Goal: Transaction & Acquisition: Purchase product/service

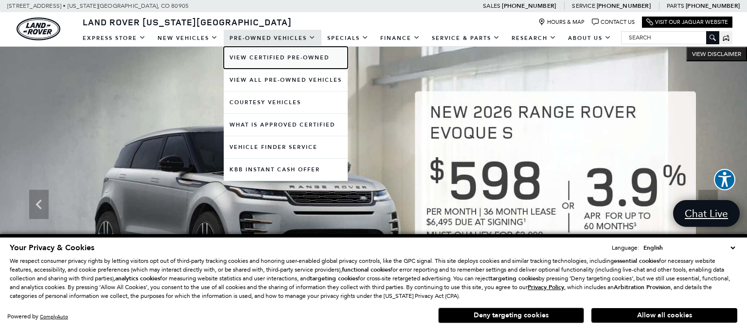
click at [284, 58] on link "View Certified Pre-Owned" at bounding box center [286, 58] width 124 height 22
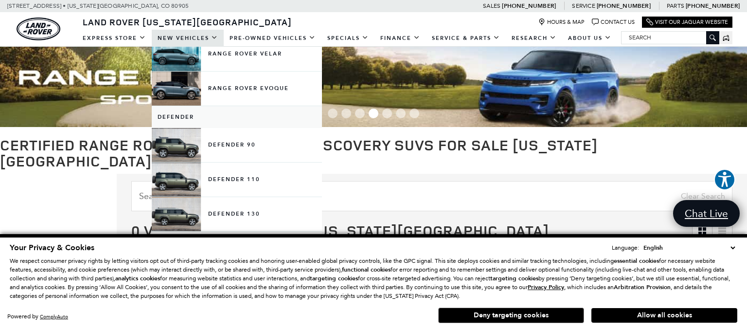
scroll to position [124, 0]
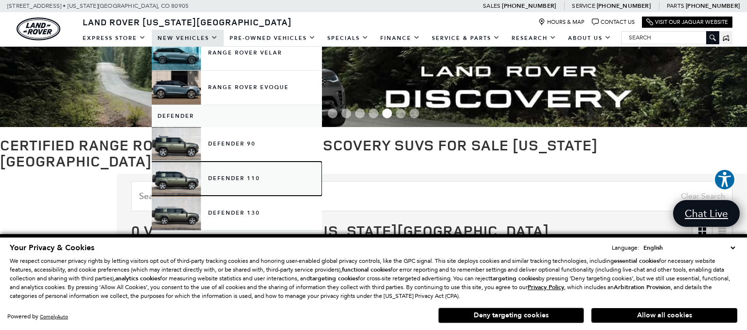
click at [216, 177] on link "Defender 110" at bounding box center [237, 178] width 170 height 34
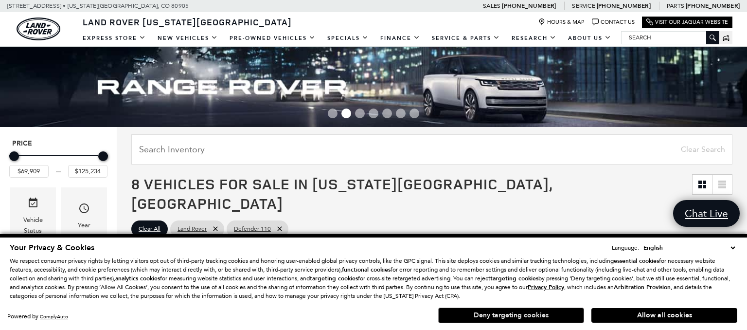
click at [504, 318] on button "Deny targeting cookies" at bounding box center [511, 315] width 146 height 16
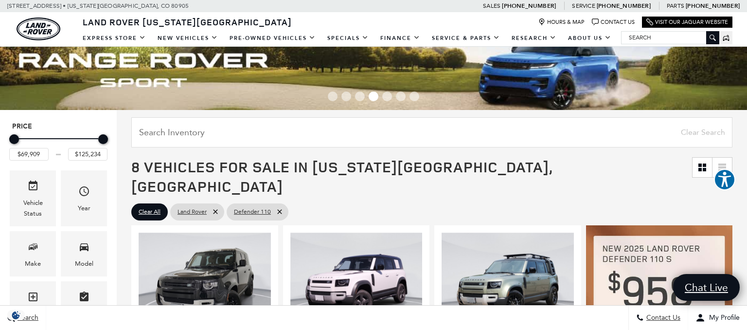
scroll to position [17, 0]
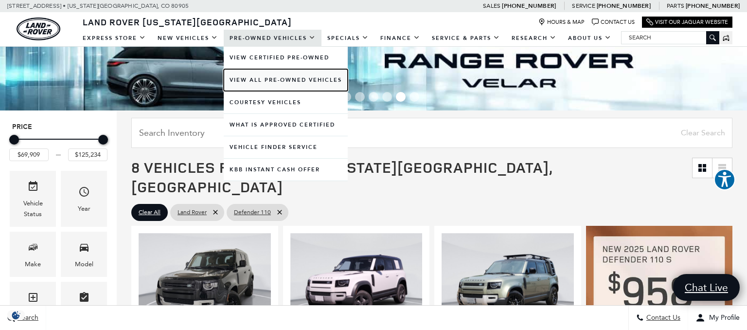
click at [281, 82] on link "View All Pre-Owned Vehicles" at bounding box center [286, 80] width 124 height 22
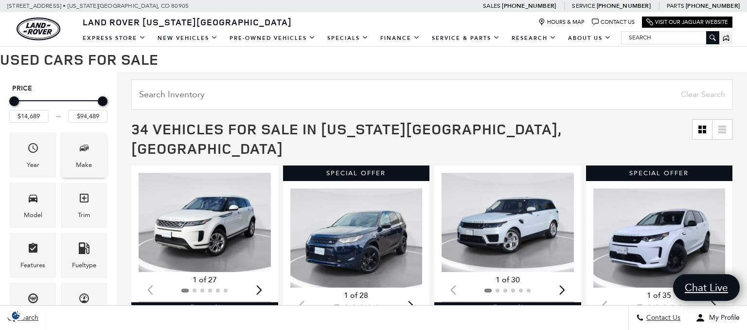
scroll to position [113, 0]
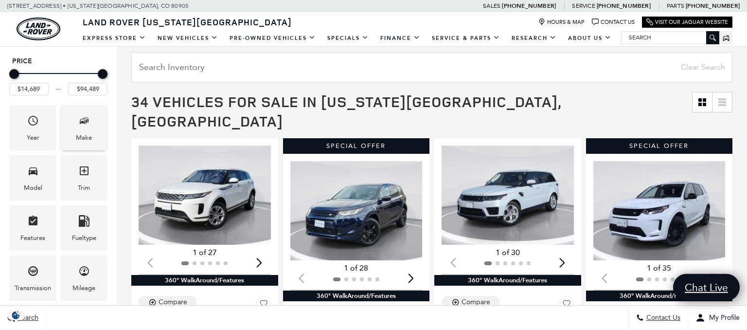
click at [89, 129] on span "Make" at bounding box center [84, 122] width 12 height 20
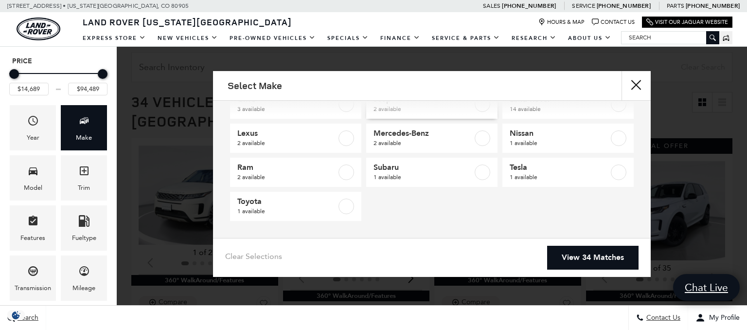
scroll to position [0, 0]
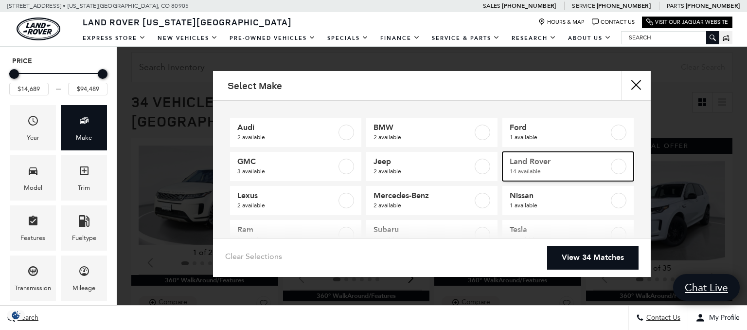
click at [620, 164] on label at bounding box center [619, 167] width 16 height 16
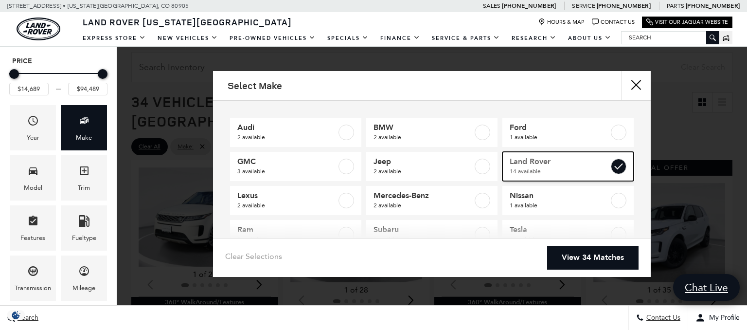
type input "$24,189"
checkbox input "true"
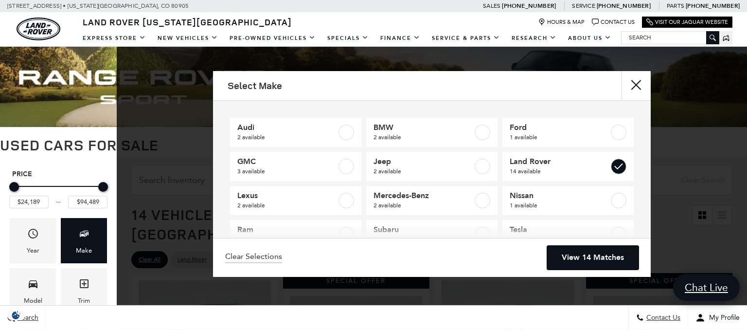
click at [585, 256] on link "View 14 Matches" at bounding box center [592, 258] width 91 height 24
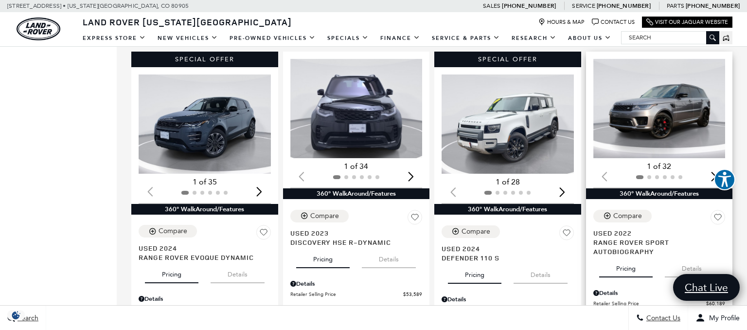
scroll to position [866, 0]
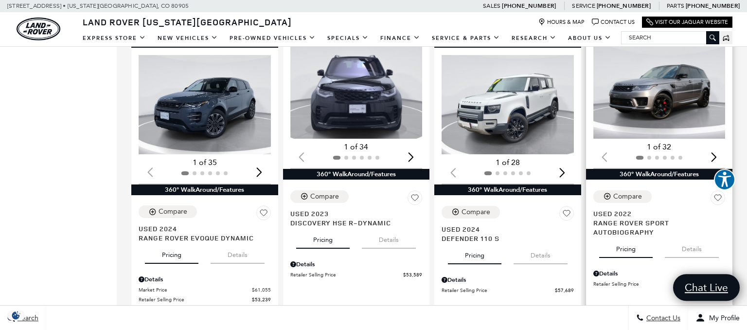
click at [653, 94] on img "1 / 2" at bounding box center [659, 88] width 132 height 99
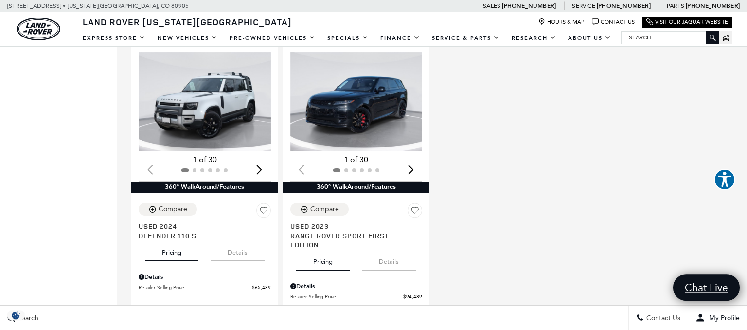
scroll to position [1167, 0]
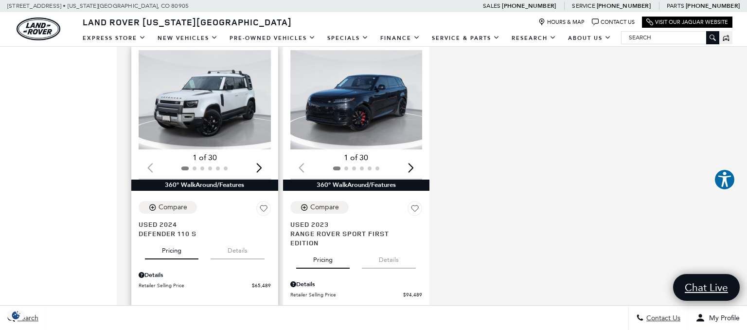
click at [181, 89] on img "1 / 2" at bounding box center [205, 99] width 132 height 99
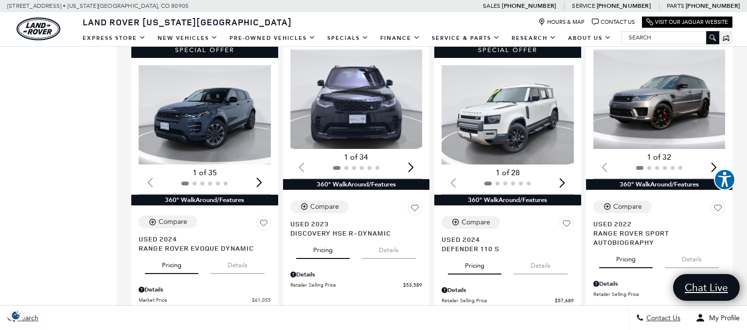
scroll to position [852, 0]
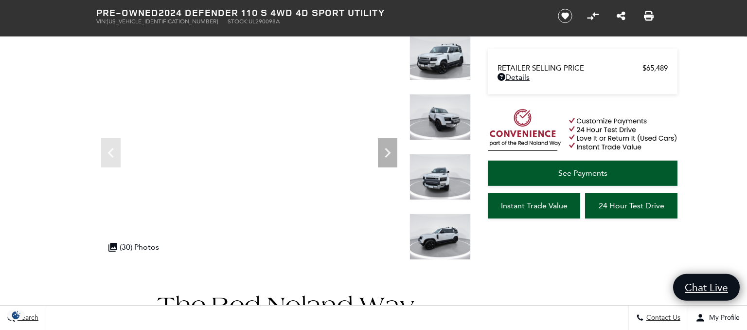
scroll to position [65, 0]
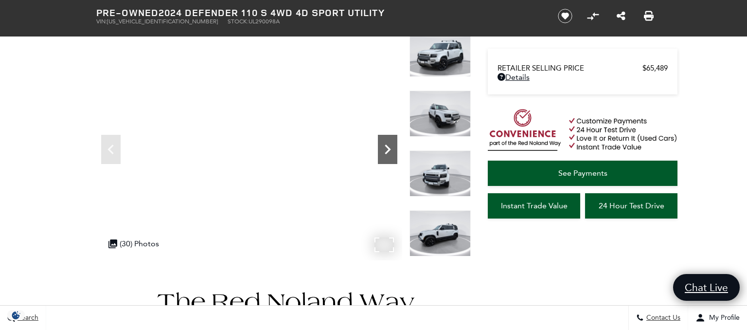
click at [388, 152] on icon "Next" at bounding box center [387, 149] width 19 height 19
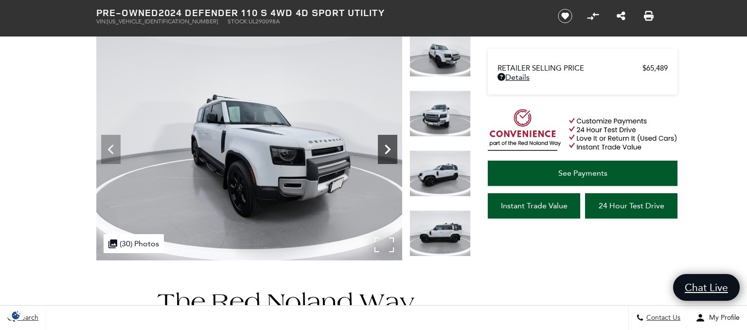
click at [388, 152] on icon "Next" at bounding box center [387, 149] width 19 height 19
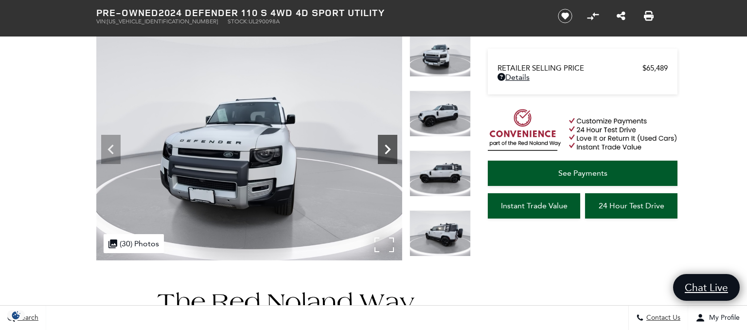
click at [388, 152] on icon "Next" at bounding box center [387, 149] width 19 height 19
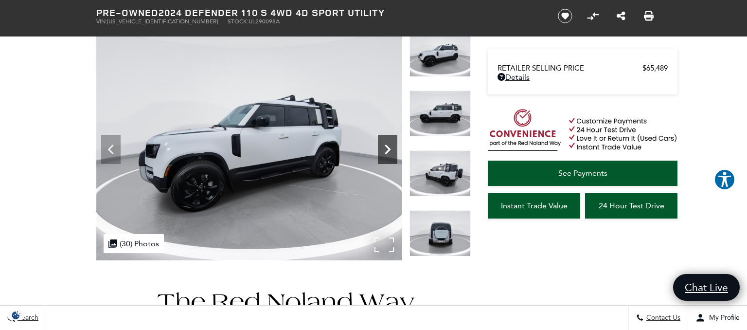
click at [388, 152] on icon "Next" at bounding box center [387, 149] width 19 height 19
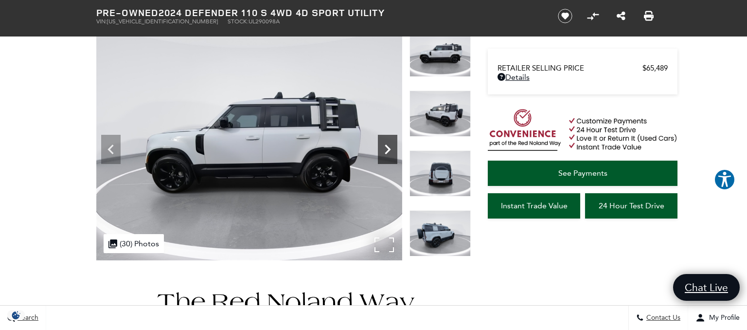
click at [388, 152] on icon "Next" at bounding box center [387, 149] width 19 height 19
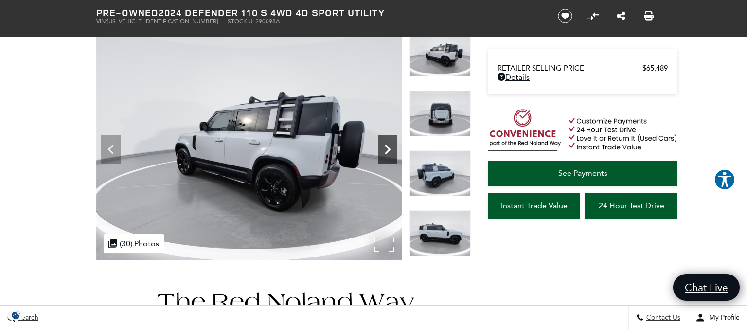
click at [388, 152] on icon "Next" at bounding box center [387, 149] width 19 height 19
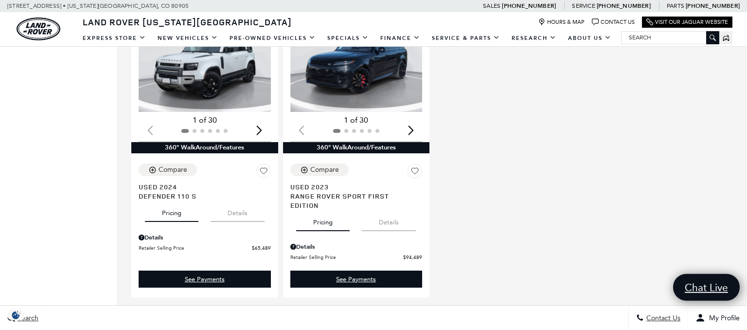
scroll to position [1147, 0]
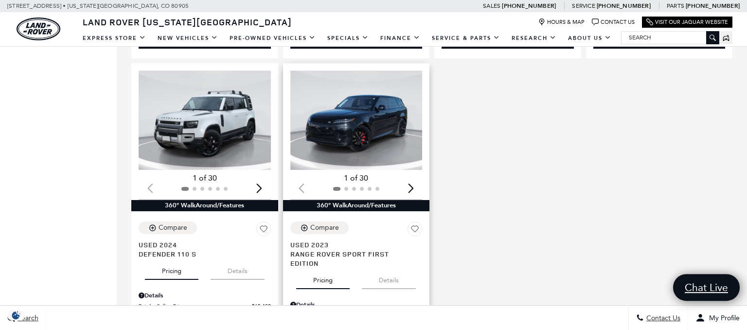
click at [371, 121] on img "1 / 2" at bounding box center [356, 120] width 132 height 99
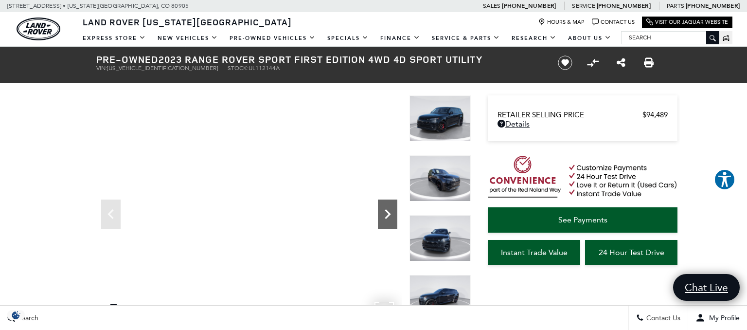
click at [387, 215] on icon "Next" at bounding box center [388, 214] width 6 height 10
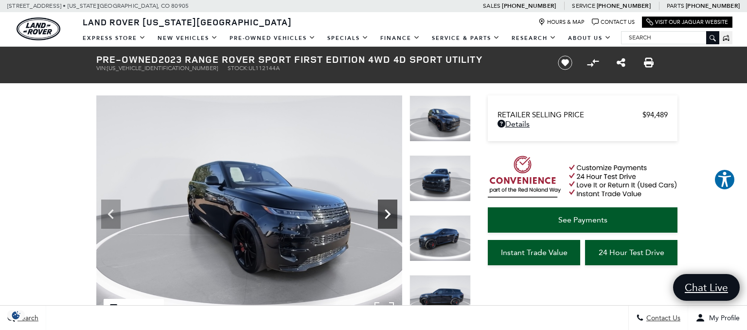
click at [387, 215] on icon "Next" at bounding box center [388, 214] width 6 height 10
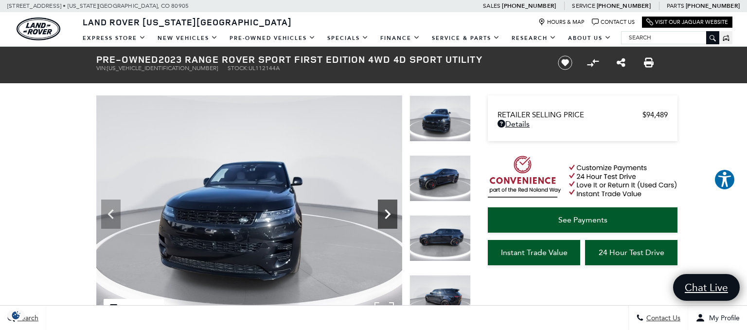
click at [387, 215] on icon "Next" at bounding box center [388, 214] width 6 height 10
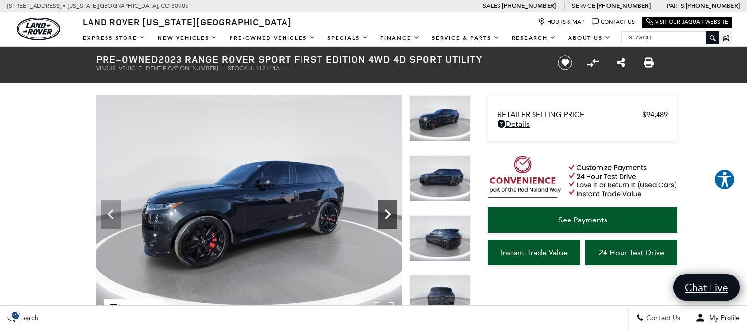
click at [387, 215] on icon "Next" at bounding box center [388, 214] width 6 height 10
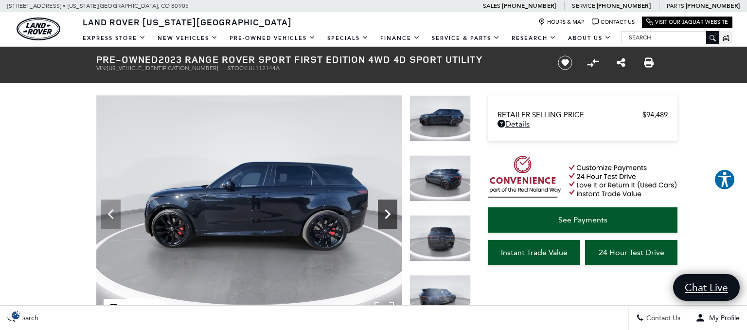
click at [387, 215] on icon "Next" at bounding box center [388, 214] width 6 height 10
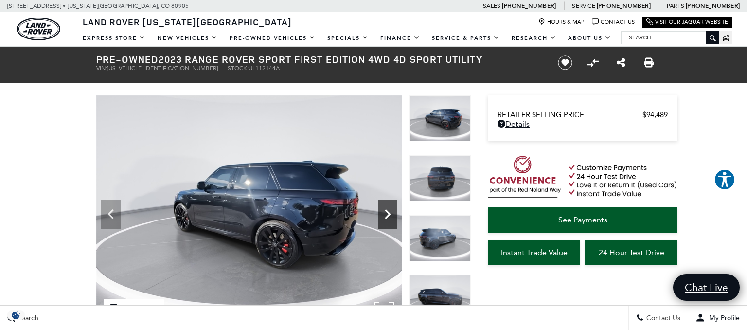
click at [387, 215] on icon "Next" at bounding box center [388, 214] width 6 height 10
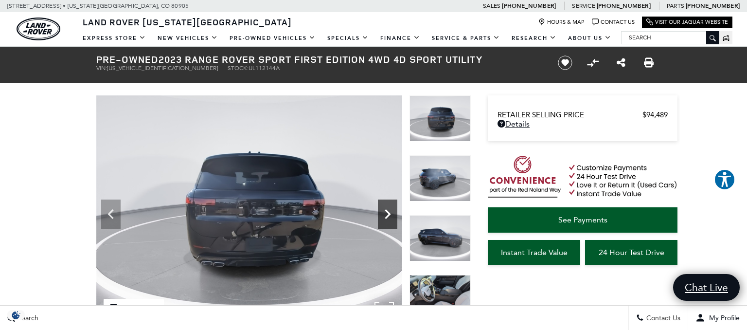
click at [387, 215] on icon "Next" at bounding box center [388, 214] width 6 height 10
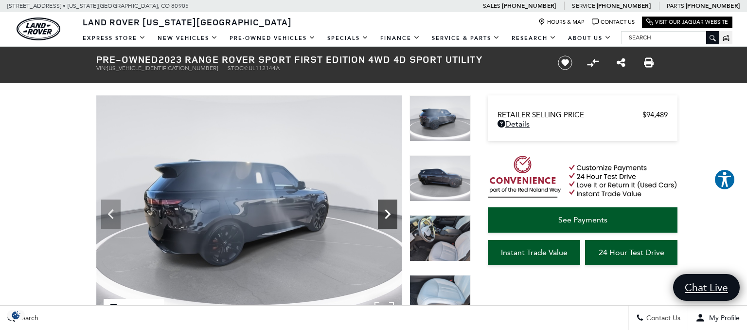
click at [387, 215] on icon "Next" at bounding box center [388, 214] width 6 height 10
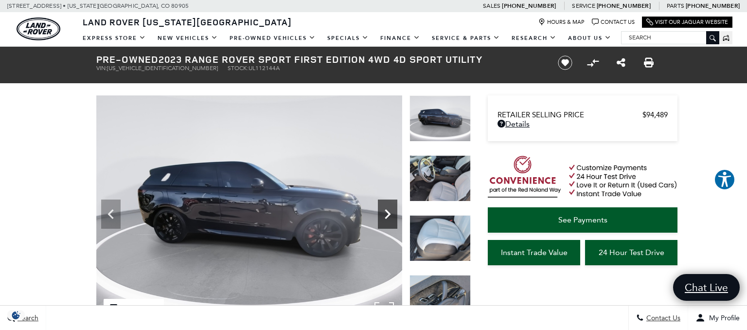
click at [387, 215] on icon "Next" at bounding box center [388, 214] width 6 height 10
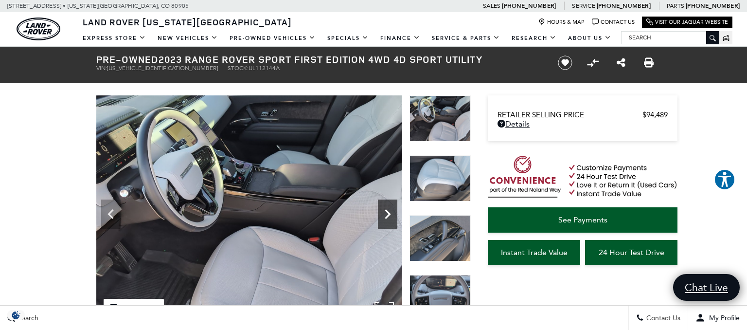
click at [387, 215] on icon "Next" at bounding box center [388, 214] width 6 height 10
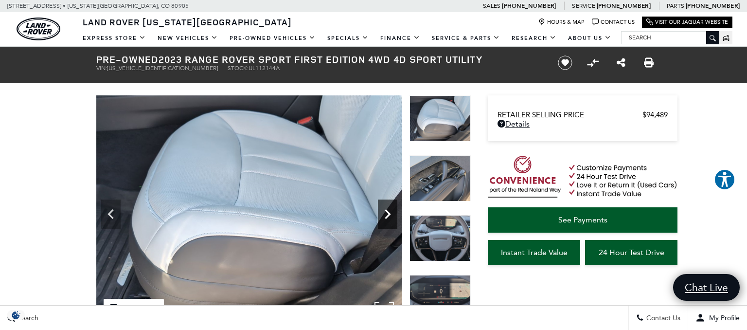
click at [387, 215] on icon "Next" at bounding box center [388, 214] width 6 height 10
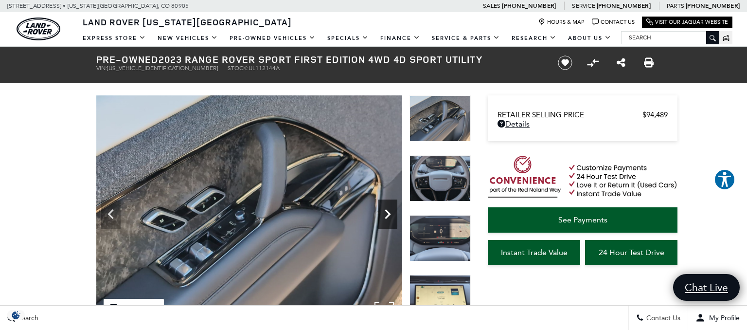
click at [387, 215] on icon "Next" at bounding box center [388, 214] width 6 height 10
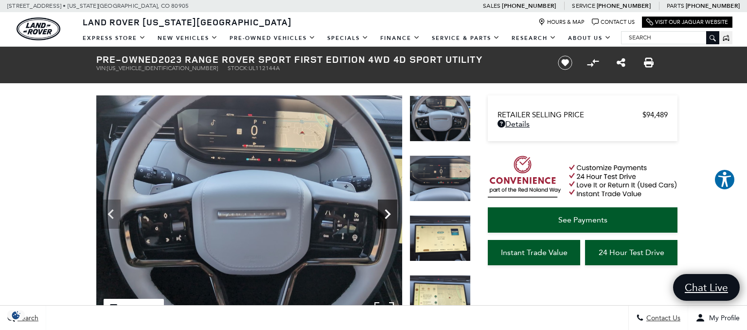
click at [387, 215] on icon "Next" at bounding box center [388, 214] width 6 height 10
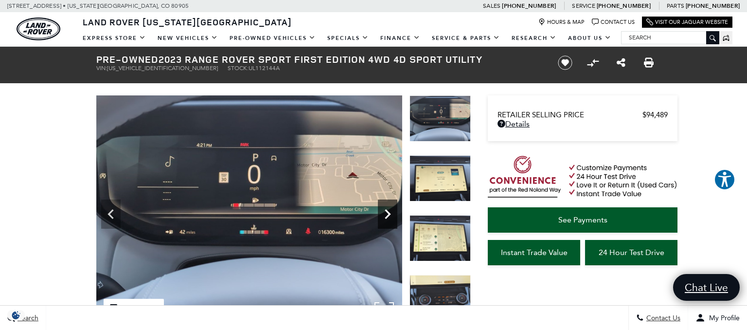
click at [387, 215] on icon "Next" at bounding box center [388, 214] width 6 height 10
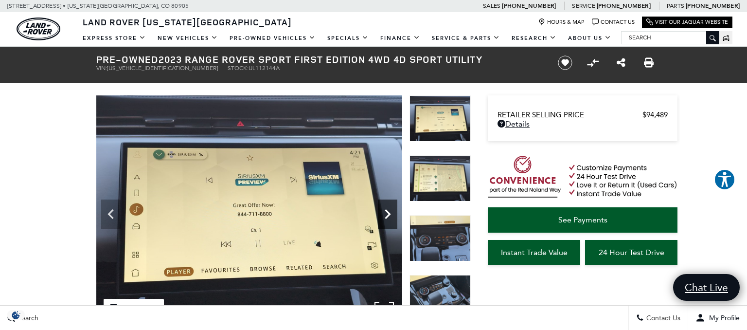
click at [387, 215] on icon "Next" at bounding box center [388, 214] width 6 height 10
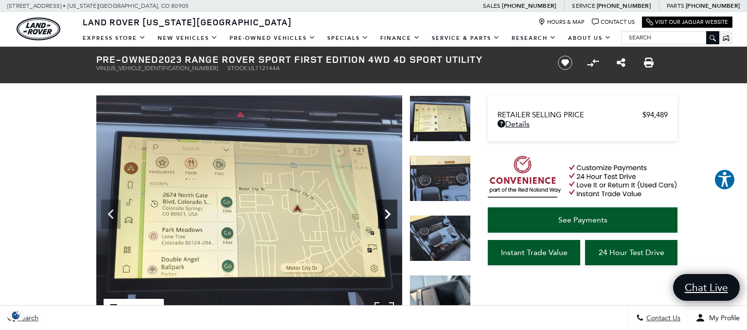
click at [387, 215] on icon "Next" at bounding box center [388, 214] width 6 height 10
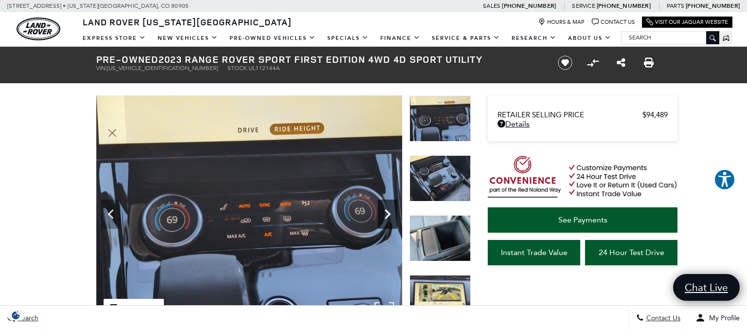
click at [387, 215] on icon "Next" at bounding box center [388, 214] width 6 height 10
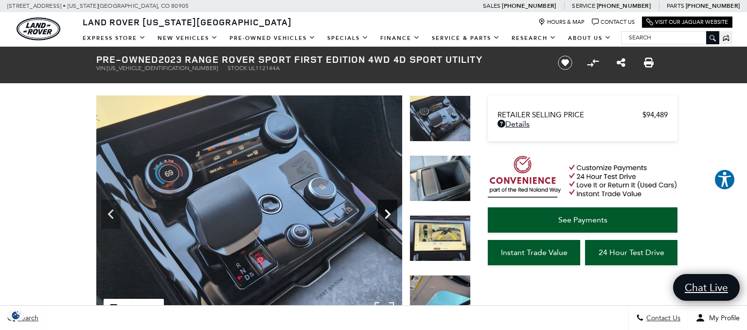
click at [387, 215] on icon "Next" at bounding box center [388, 214] width 6 height 10
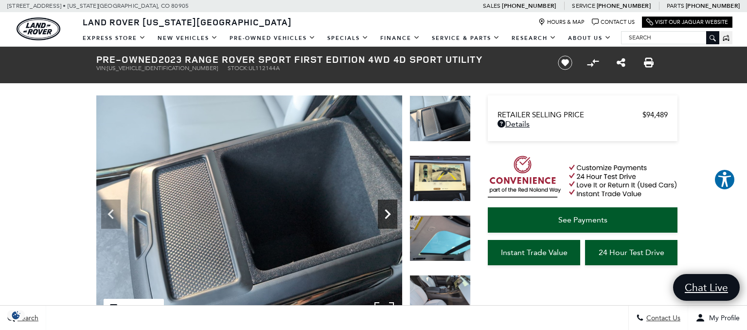
click at [387, 215] on icon "Next" at bounding box center [388, 214] width 6 height 10
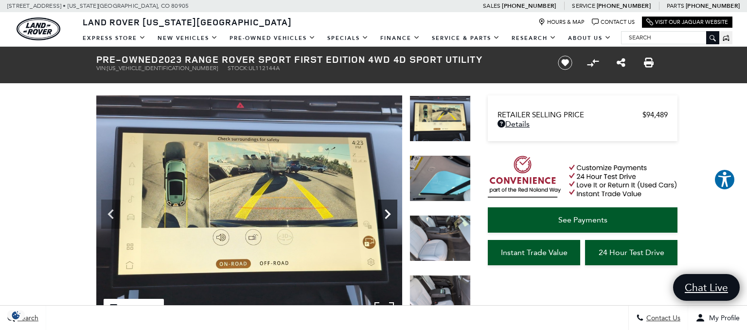
click at [387, 215] on icon "Next" at bounding box center [388, 214] width 6 height 10
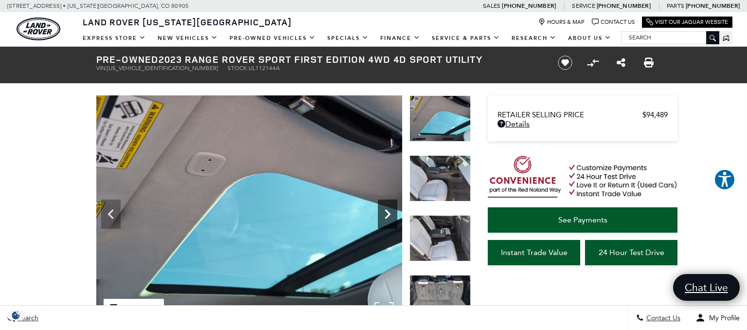
click at [387, 215] on icon "Next" at bounding box center [388, 214] width 6 height 10
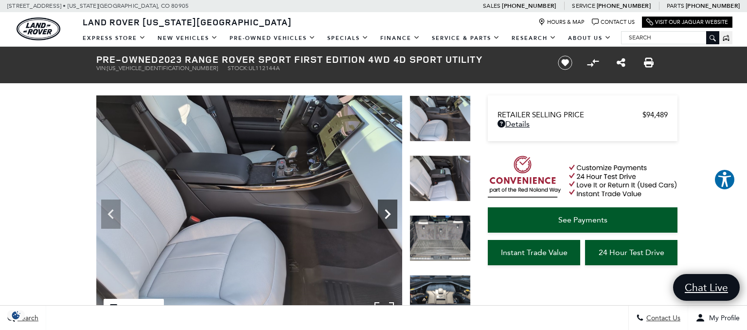
click at [387, 215] on icon "Next" at bounding box center [388, 214] width 6 height 10
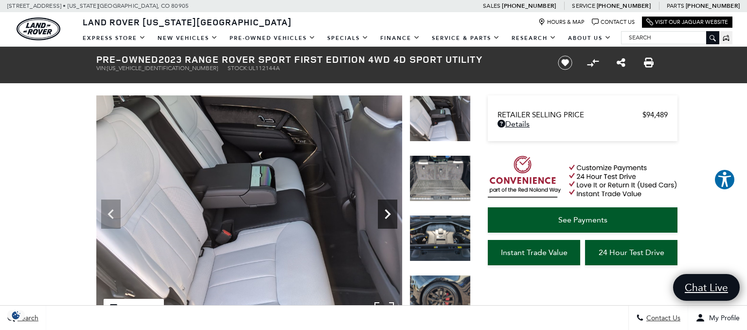
click at [387, 215] on icon "Next" at bounding box center [388, 214] width 6 height 10
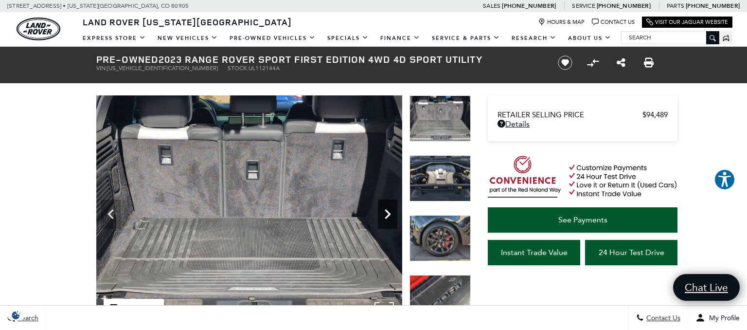
click at [387, 215] on icon "Next" at bounding box center [388, 214] width 6 height 10
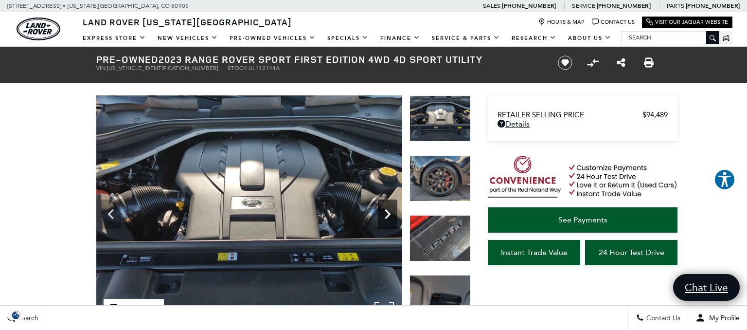
click at [387, 215] on icon "Next" at bounding box center [388, 214] width 6 height 10
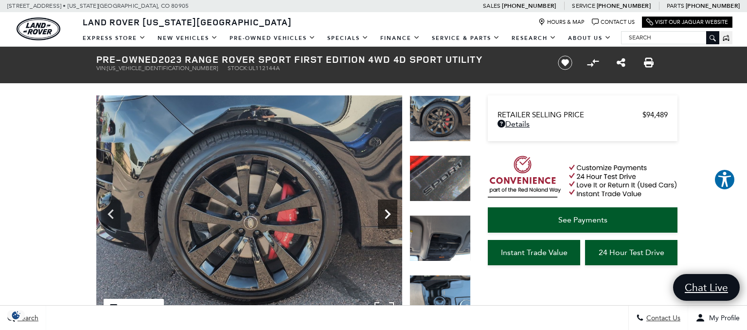
click at [385, 223] on icon "Next" at bounding box center [387, 213] width 19 height 19
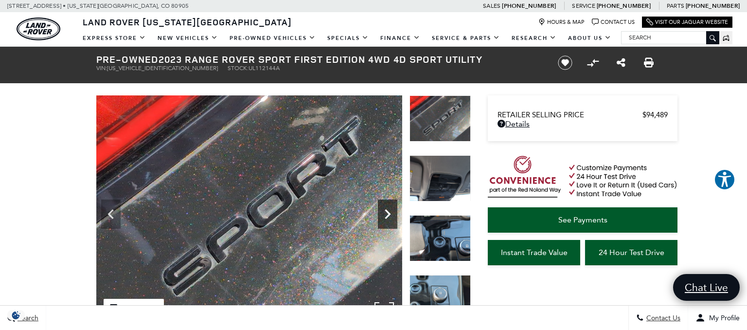
click at [385, 223] on icon "Next" at bounding box center [387, 213] width 19 height 19
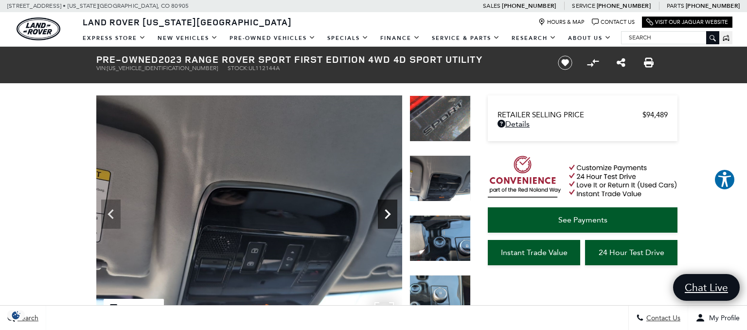
click at [385, 223] on icon "Next" at bounding box center [387, 213] width 19 height 19
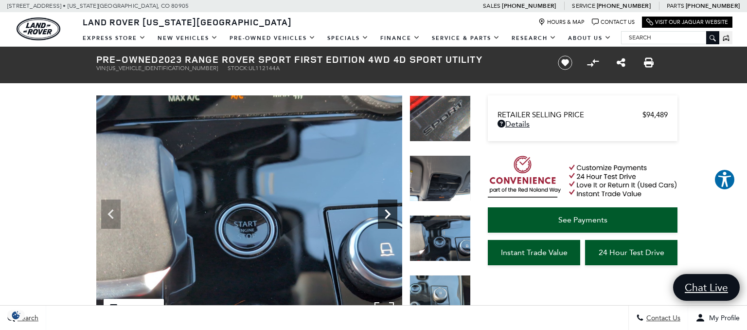
click at [385, 223] on icon "Next" at bounding box center [387, 213] width 19 height 19
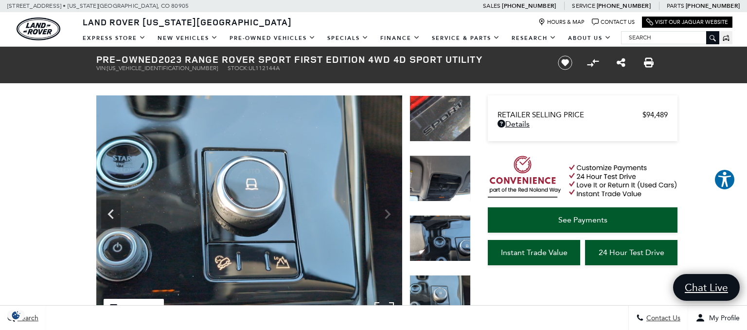
click at [385, 219] on img at bounding box center [249, 210] width 306 height 231
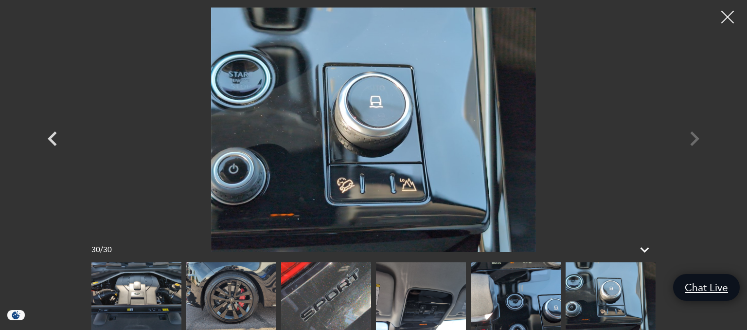
click at [728, 15] on div at bounding box center [728, 17] width 26 height 26
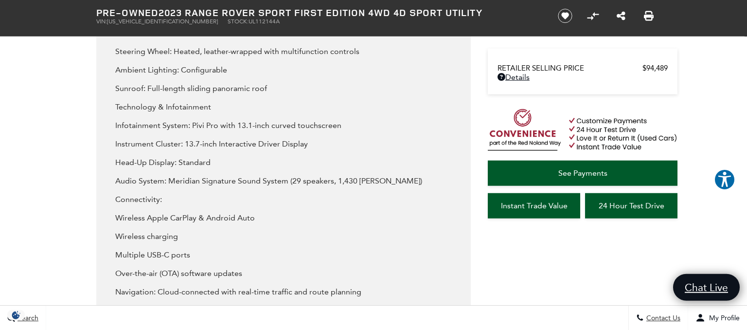
scroll to position [2047, 0]
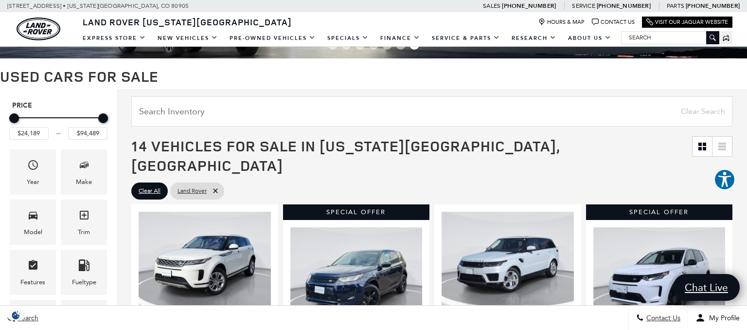
scroll to position [68, 0]
